Goal: Task Accomplishment & Management: Use online tool/utility

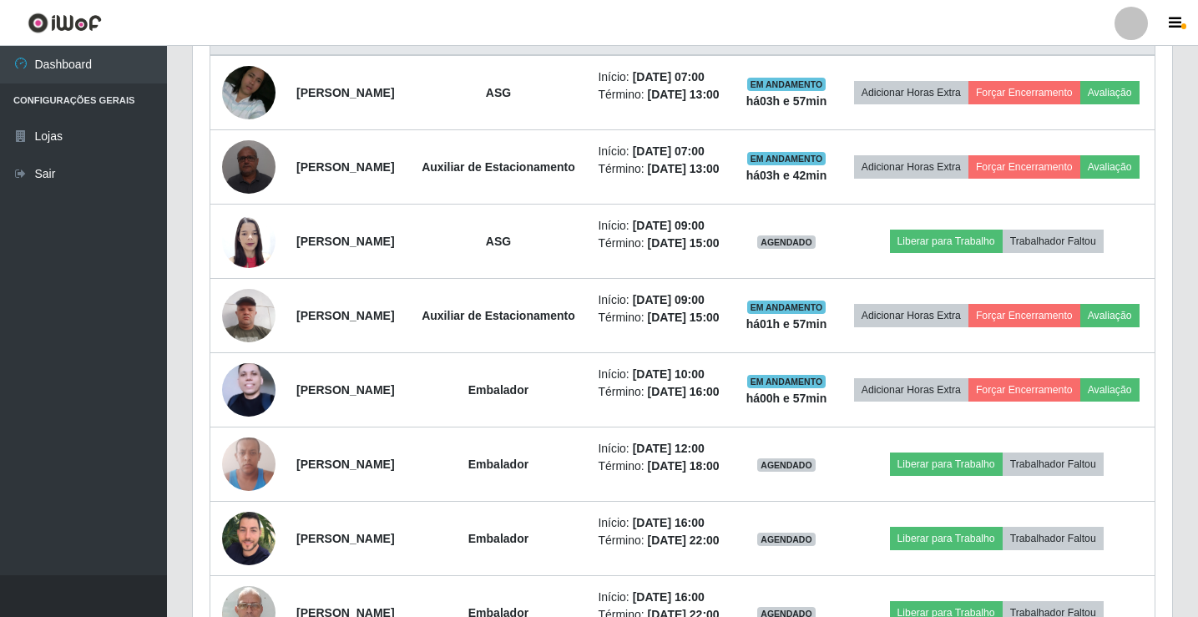
scroll to position [690, 0]
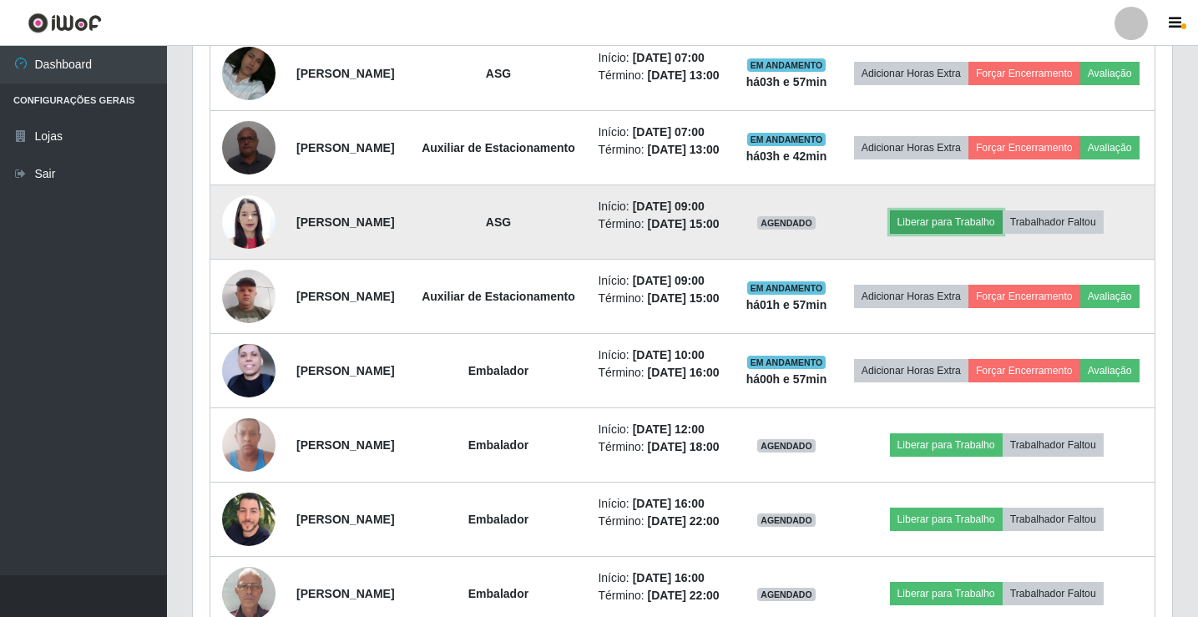
click at [966, 234] on button "Liberar para Trabalho" at bounding box center [946, 221] width 113 height 23
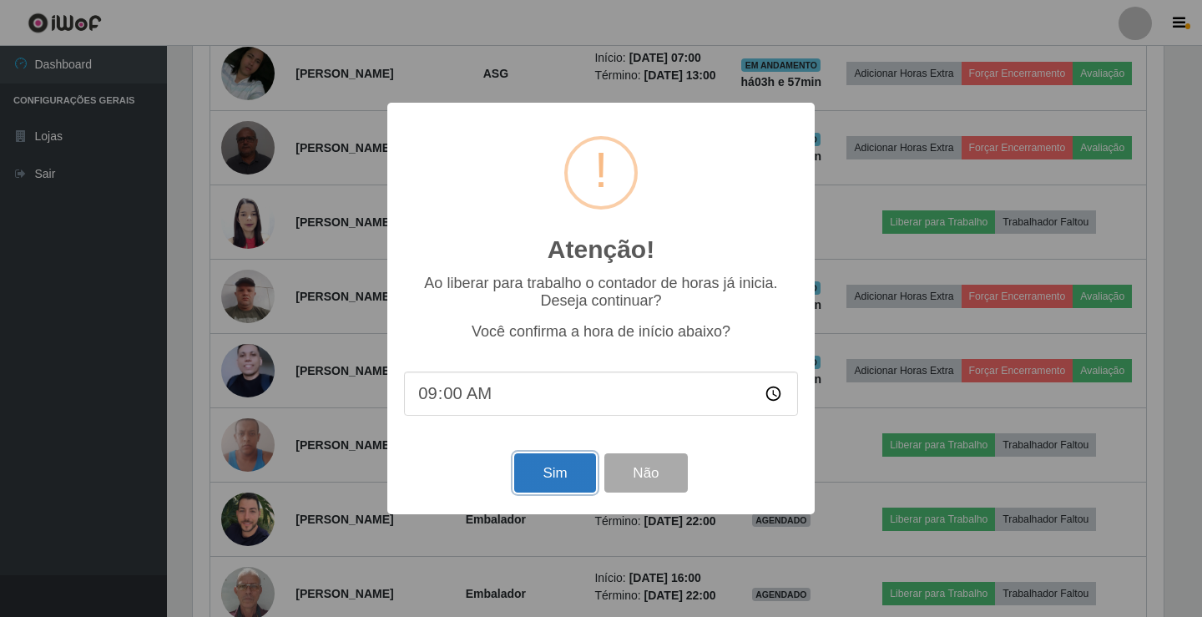
click at [570, 477] on button "Sim" at bounding box center [554, 472] width 81 height 39
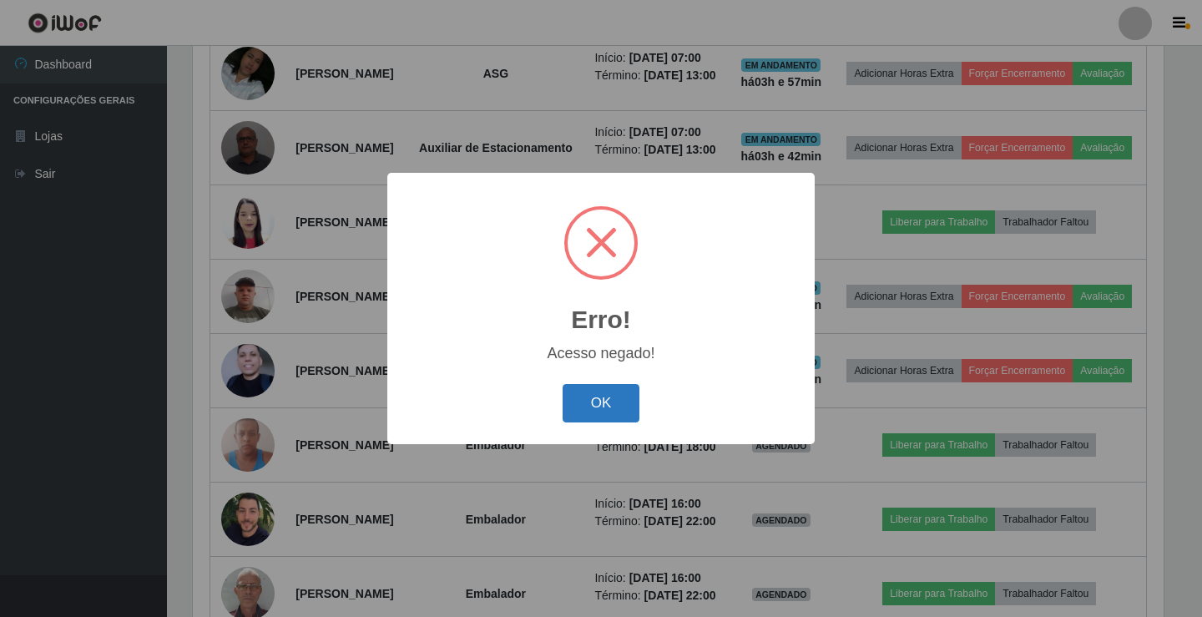
click at [623, 397] on button "OK" at bounding box center [602, 403] width 78 height 39
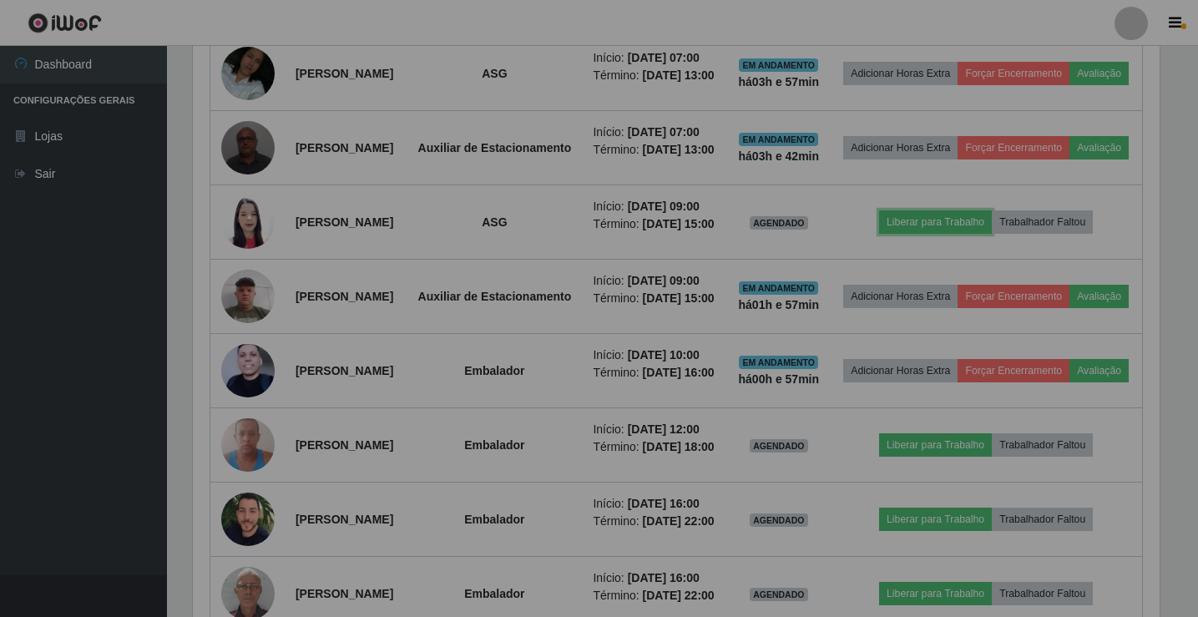
scroll to position [346, 979]
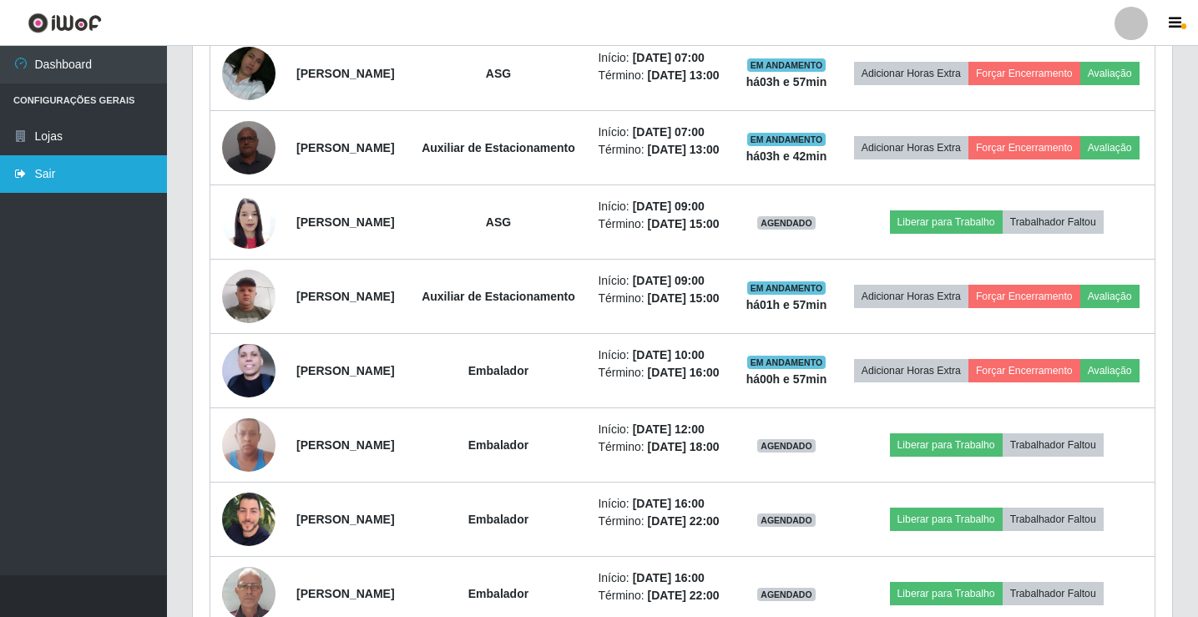
click at [57, 179] on link "Sair" at bounding box center [83, 174] width 167 height 38
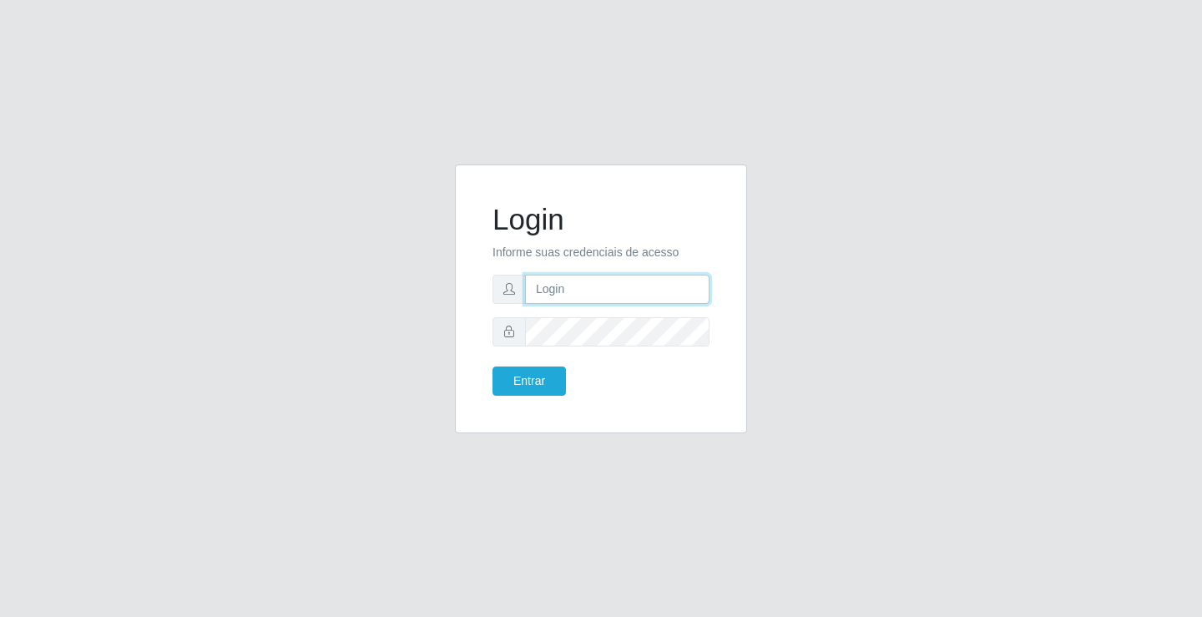
click at [608, 287] on input "text" at bounding box center [617, 289] width 184 height 29
type input "zivaneide@ideal"
click at [492, 366] on button "Entrar" at bounding box center [528, 380] width 73 height 29
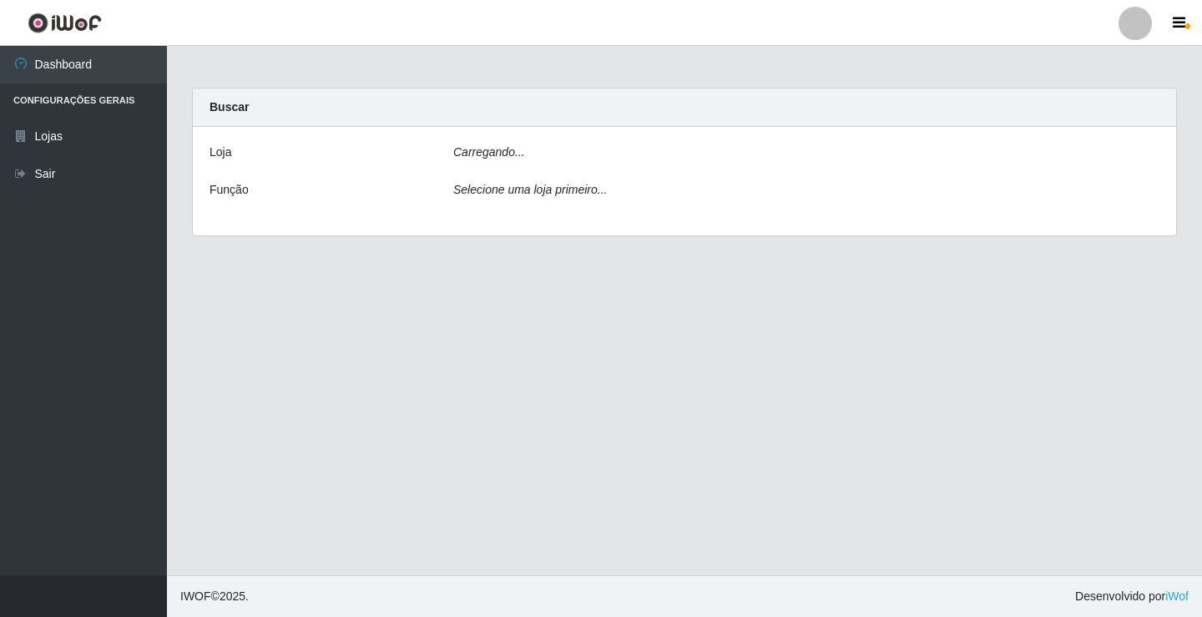
click at [516, 376] on main "Carregando... Buscar [PERSON_NAME]... Função Selecione uma loja primeiro..." at bounding box center [684, 310] width 1035 height 529
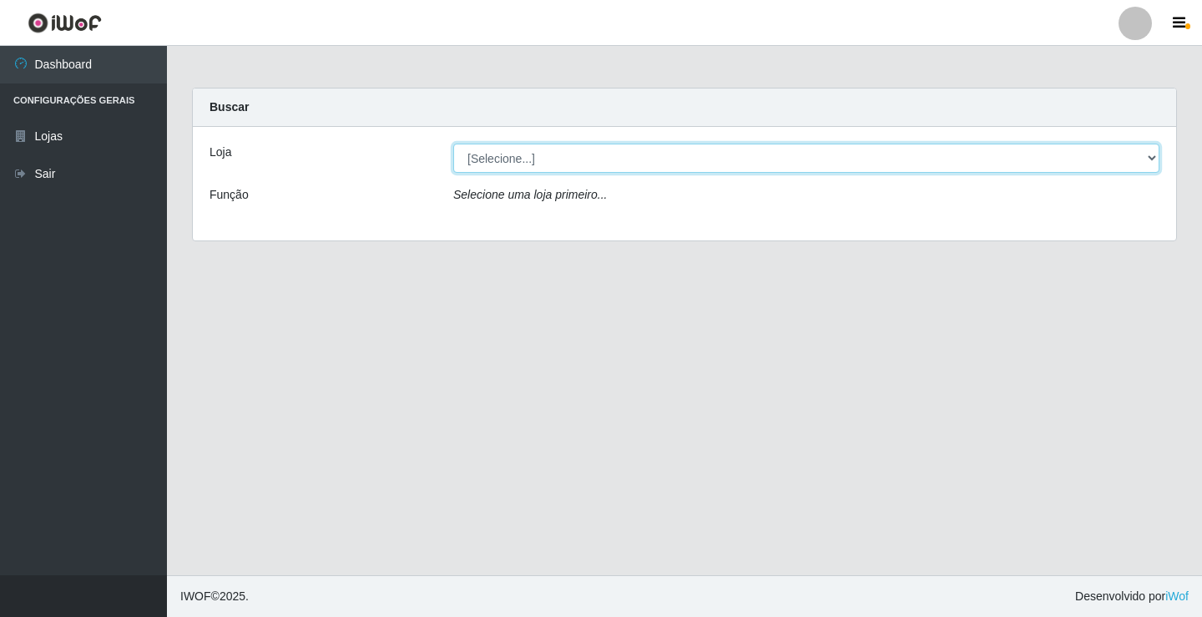
click at [1154, 157] on select "[Selecione...] Ideal - Conceição" at bounding box center [806, 158] width 706 height 29
select select "231"
click at [453, 144] on select "[Selecione...] Ideal - Conceição" at bounding box center [806, 158] width 706 height 29
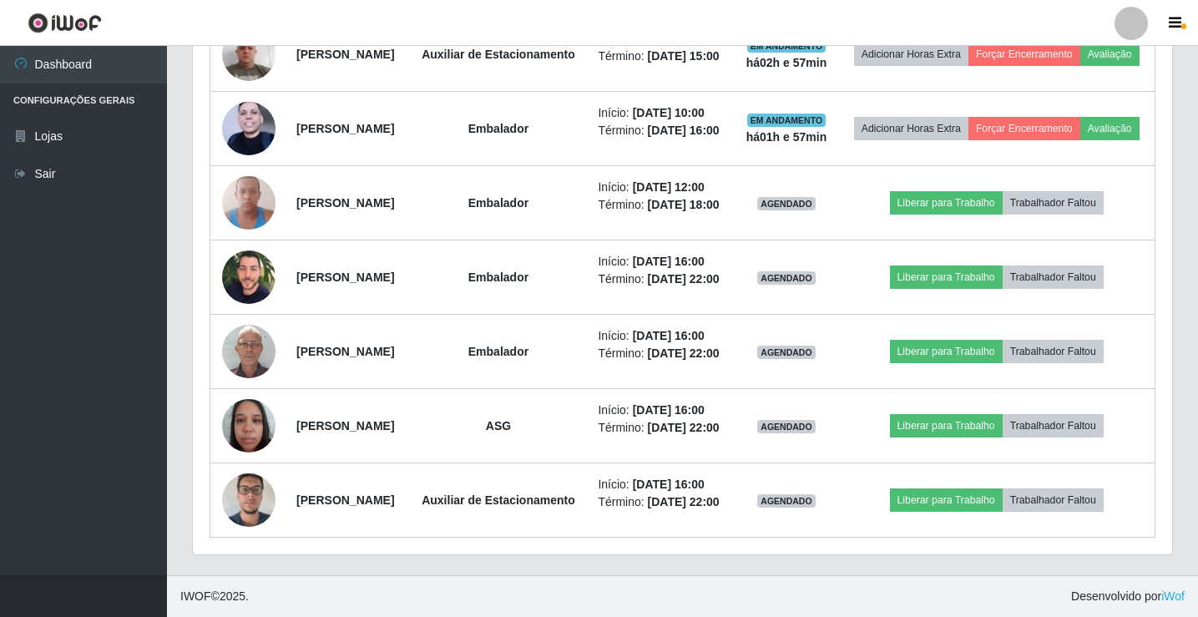
scroll to position [1085, 0]
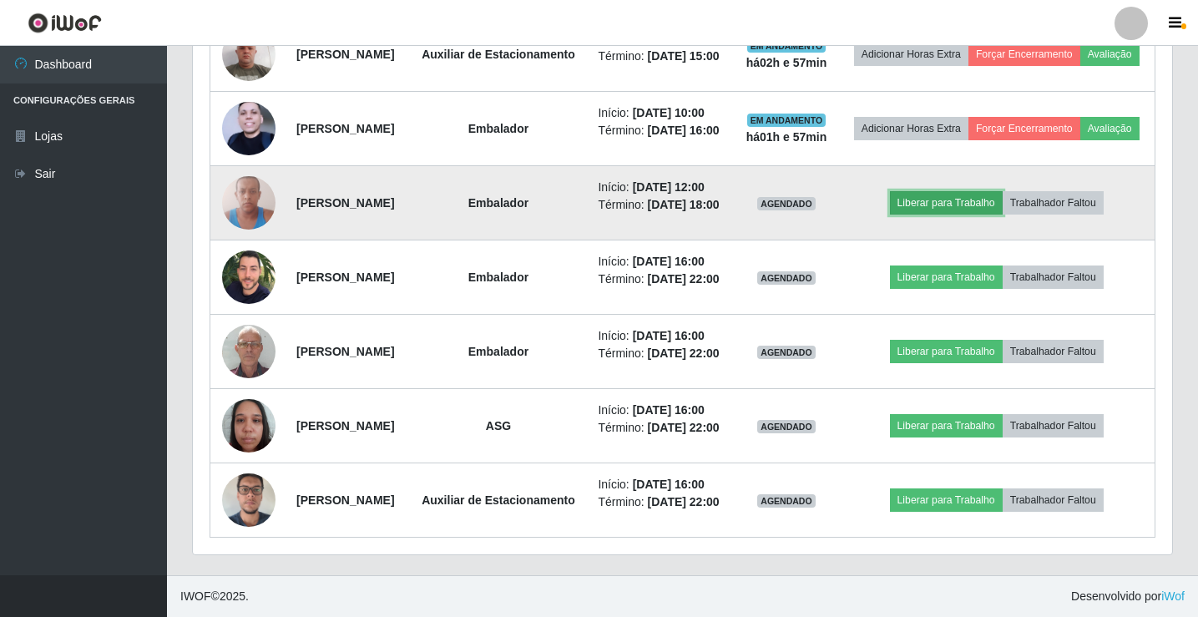
click at [967, 215] on button "Liberar para Trabalho" at bounding box center [946, 202] width 113 height 23
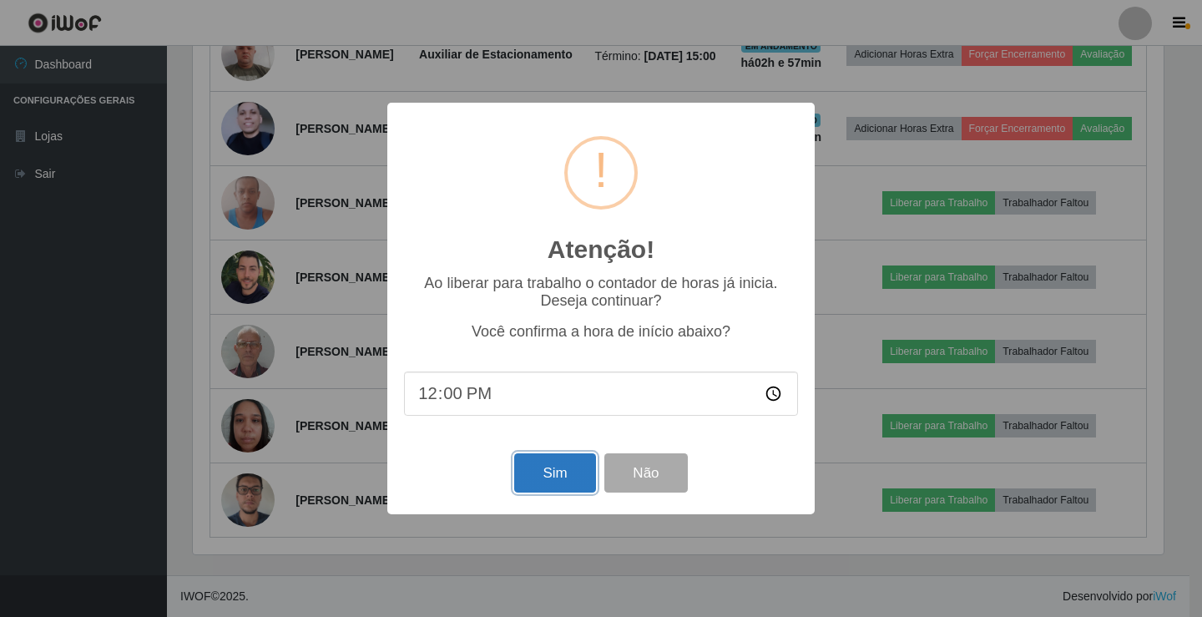
click at [546, 477] on button "Sim" at bounding box center [554, 472] width 81 height 39
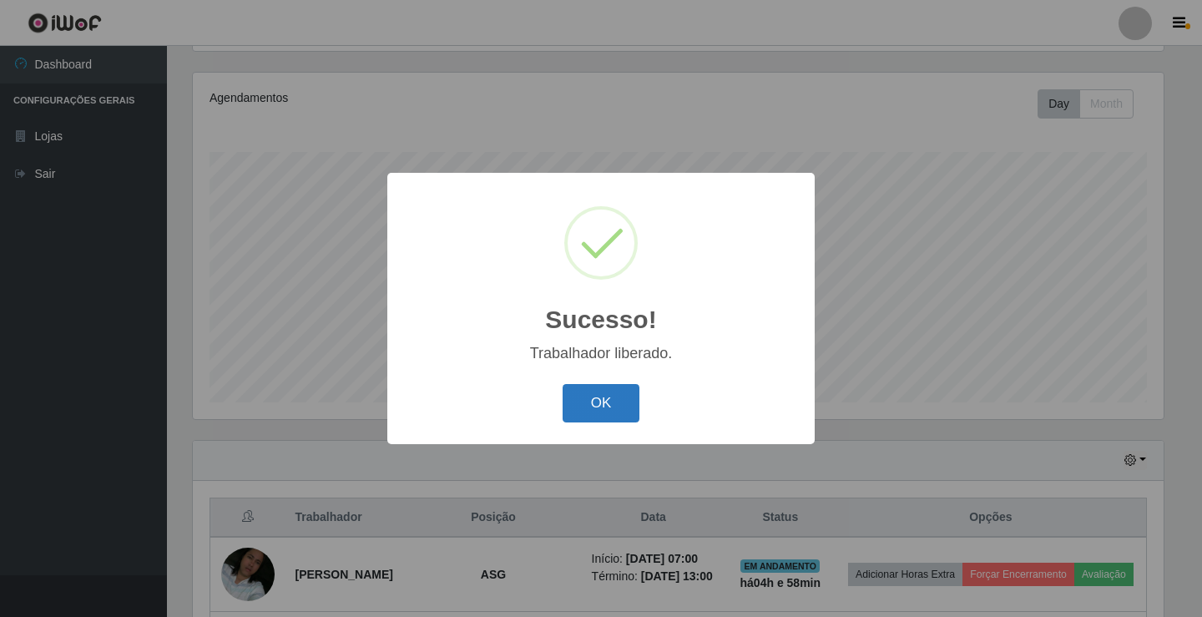
click at [607, 413] on button "OK" at bounding box center [602, 403] width 78 height 39
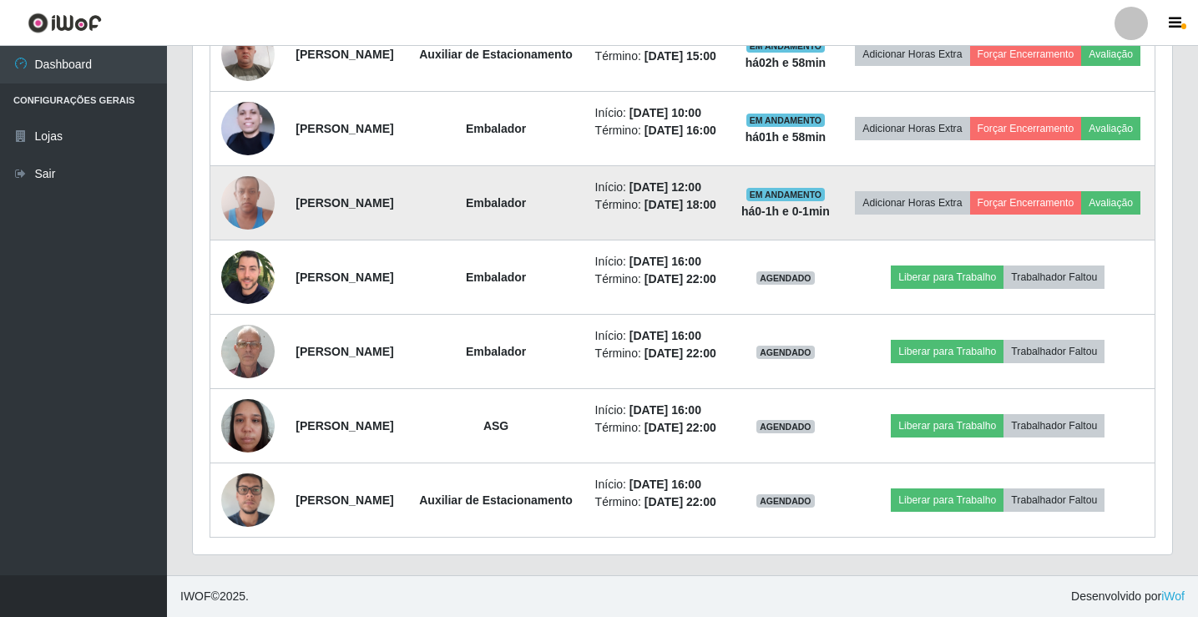
scroll to position [1113, 0]
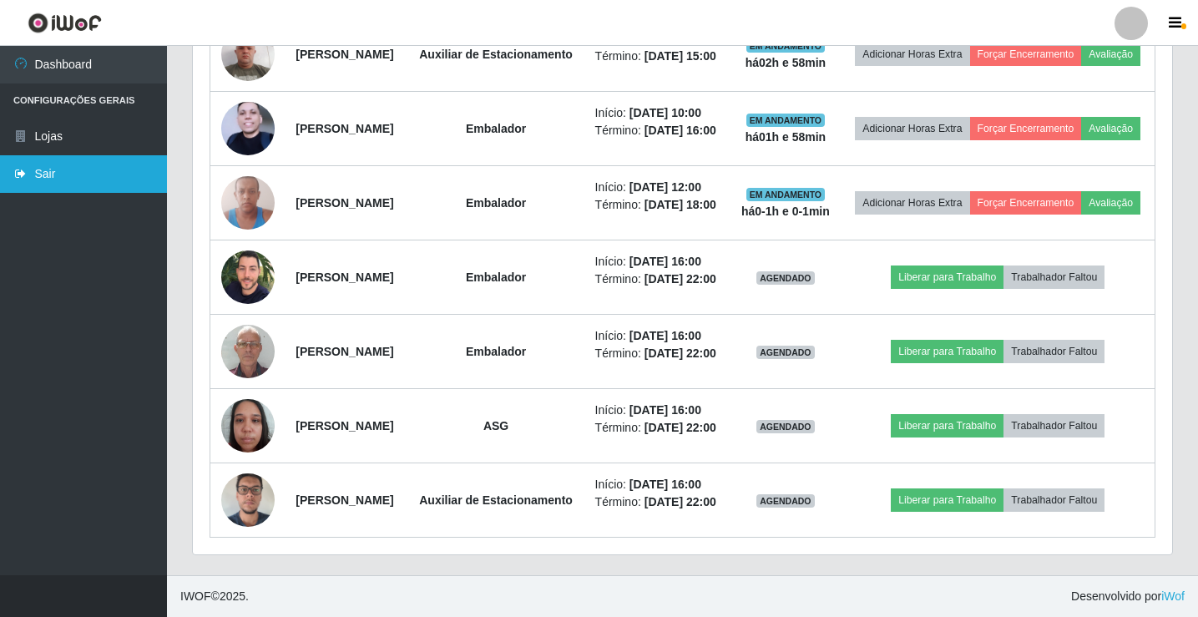
click at [35, 174] on link "Sair" at bounding box center [83, 174] width 167 height 38
